Goal: Navigation & Orientation: Find specific page/section

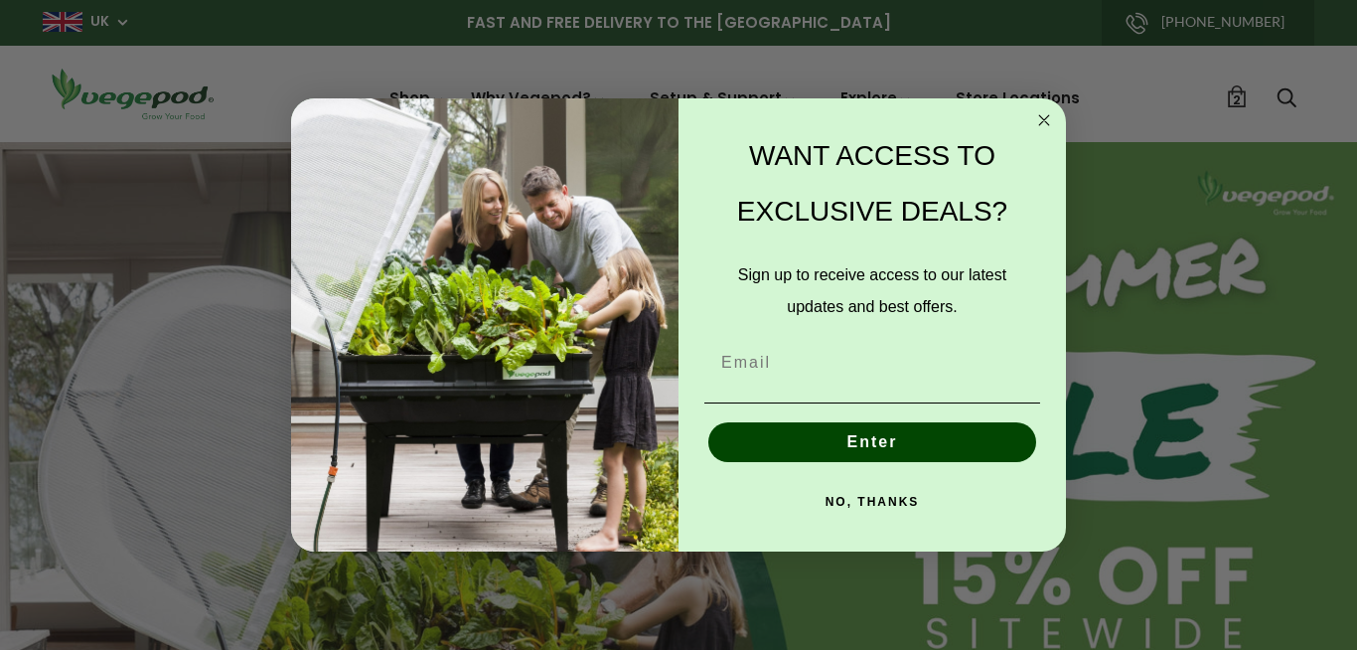
click at [1040, 121] on circle "Close dialog" at bounding box center [1044, 119] width 23 height 23
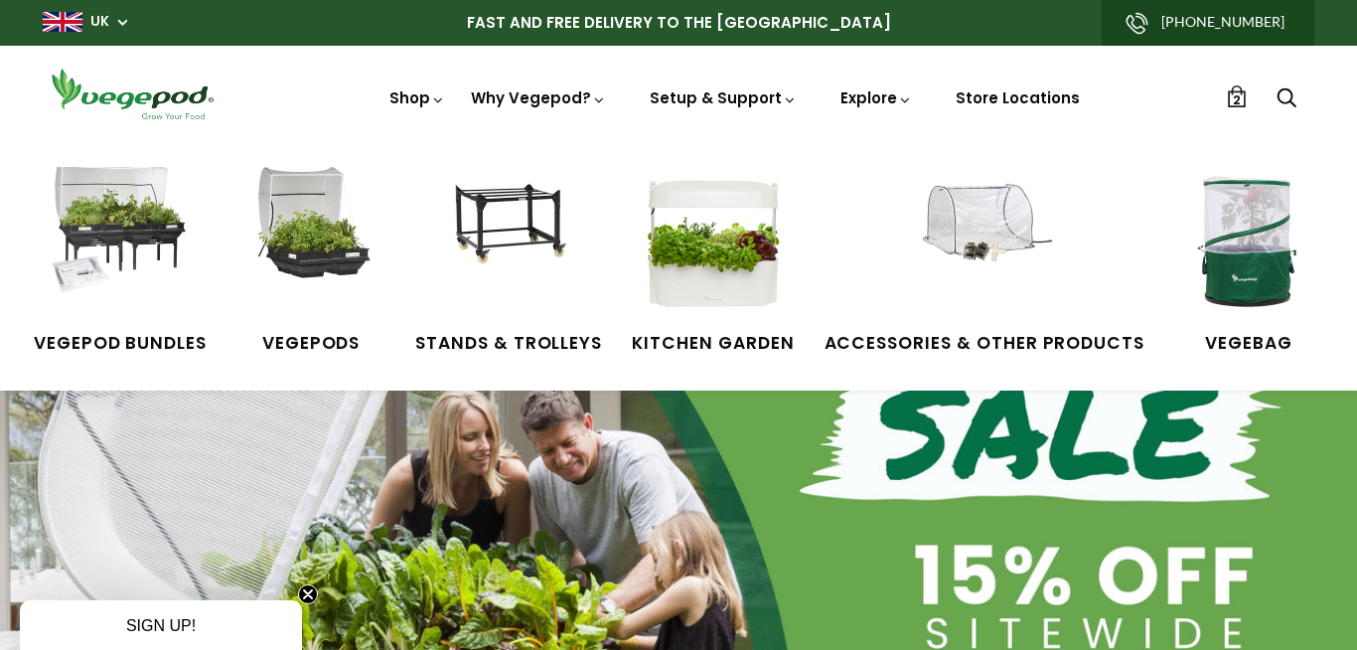
scroll to position [0, 323]
click at [1227, 246] on img at bounding box center [1248, 241] width 149 height 149
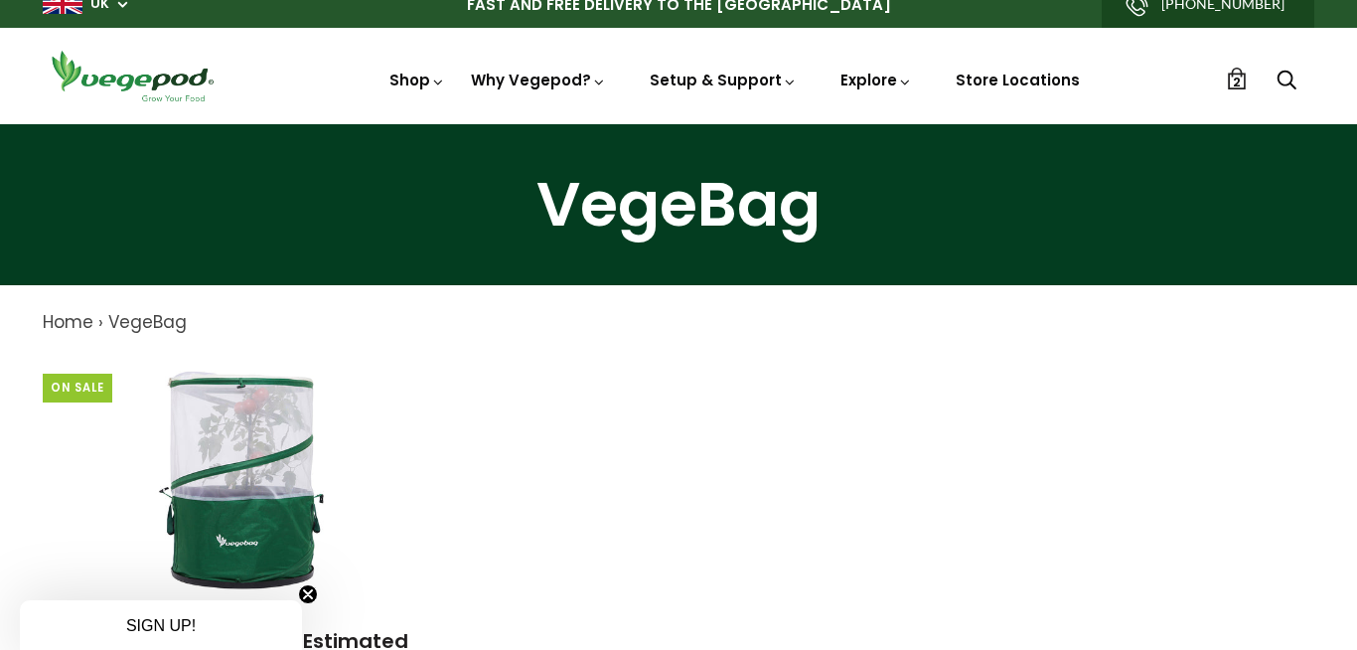
scroll to position [9, 0]
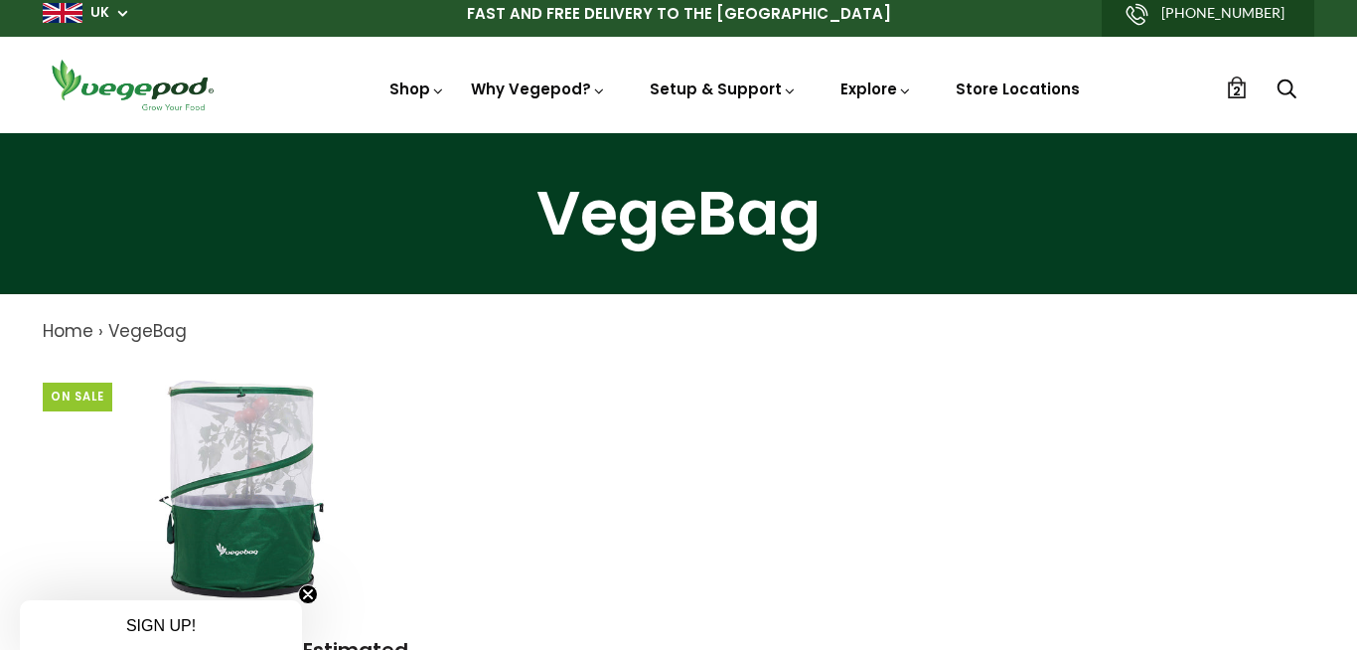
click at [310, 595] on icon "Close teaser" at bounding box center [308, 594] width 8 height 8
